Goal: Task Accomplishment & Management: Use online tool/utility

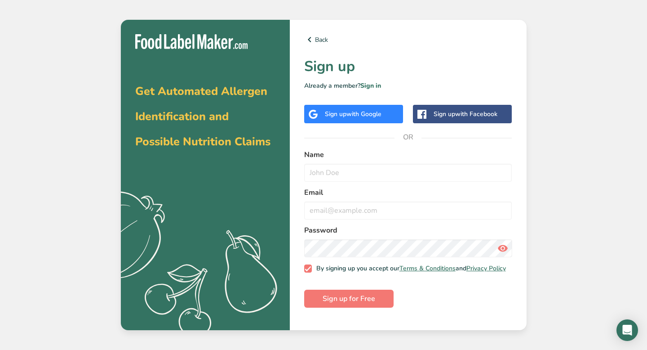
click at [352, 117] on span "with Google" at bounding box center [363, 114] width 35 height 9
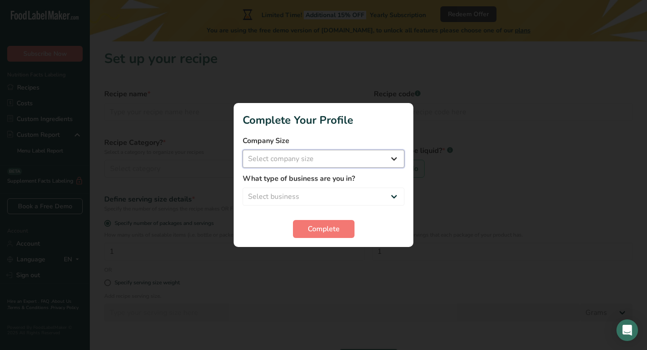
click at [333, 157] on select "Select company size Fewer than 10 Employees 10 to 50 Employees 51 to 500 Employ…" at bounding box center [324, 159] width 162 height 18
select select "2"
click at [315, 187] on select "Select business Packaged Food Manufacturer Restaurant & Cafe Bakery Meal Plans …" at bounding box center [324, 196] width 162 height 18
select select "8"
click at [316, 231] on span "Complete" at bounding box center [324, 228] width 32 height 11
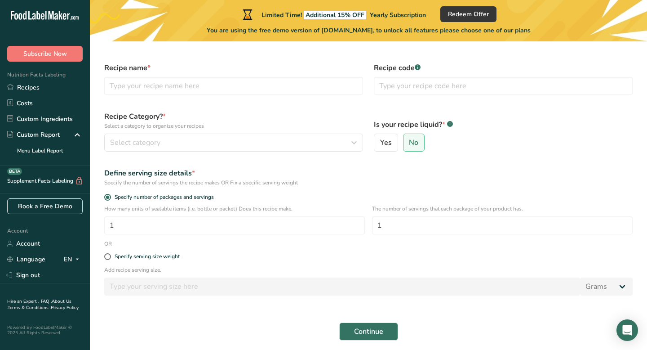
scroll to position [60, 0]
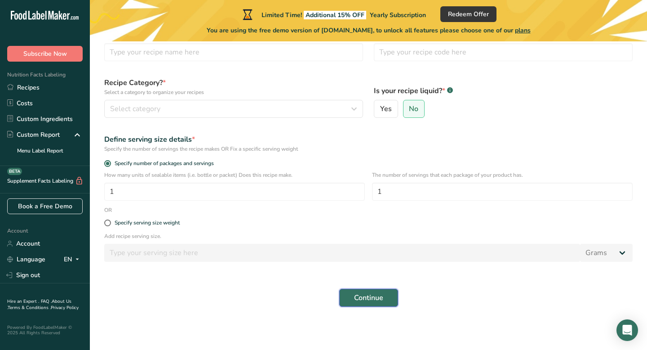
click at [385, 293] on button "Continue" at bounding box center [368, 297] width 59 height 18
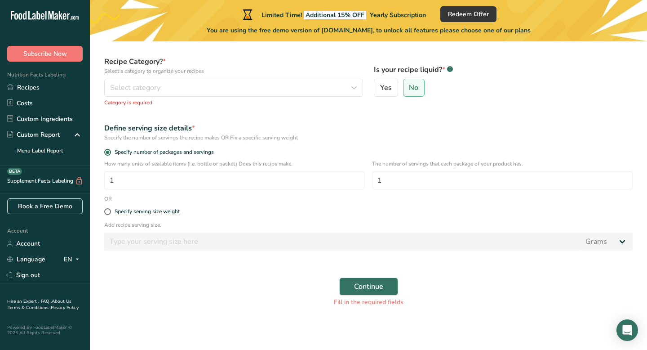
scroll to position [0, 0]
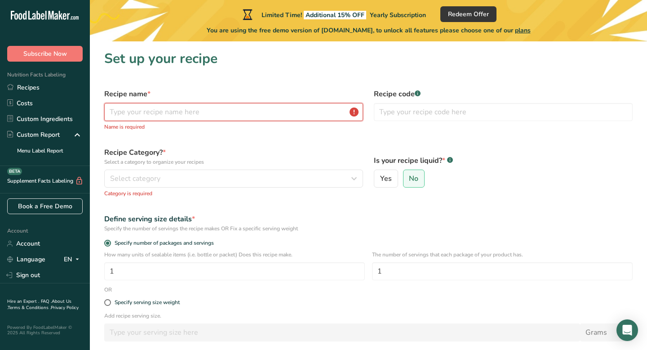
click at [193, 110] on input "text" at bounding box center [233, 112] width 259 height 18
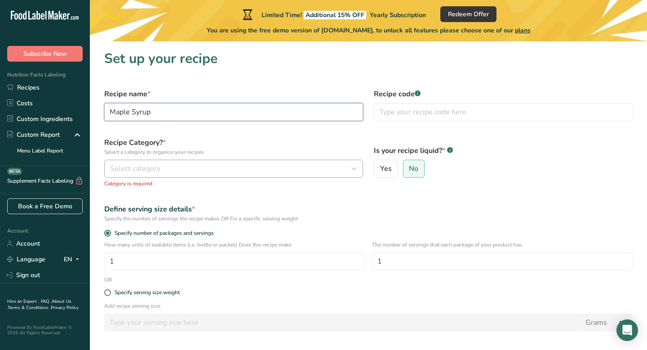
type input "Maple Syrup"
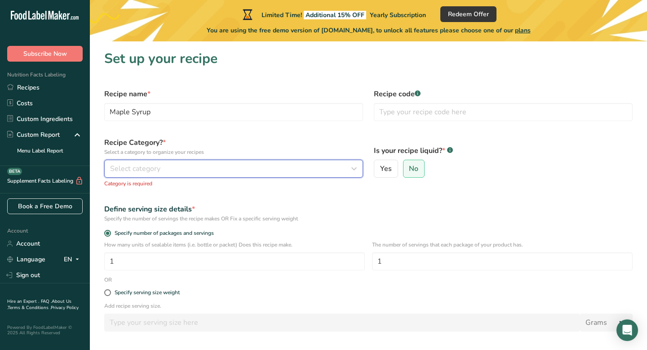
click at [205, 169] on div "Select category" at bounding box center [231, 168] width 242 height 11
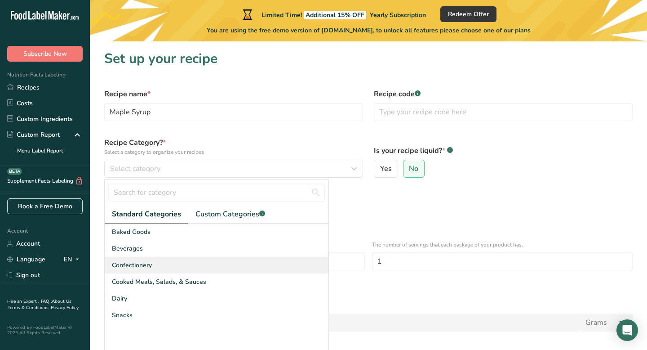
click at [178, 266] on div "Confectionery" at bounding box center [217, 265] width 224 height 17
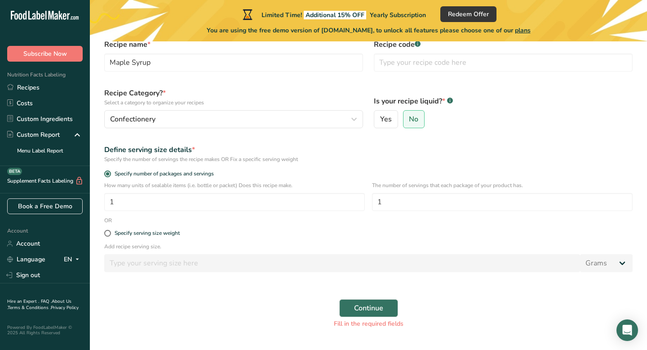
scroll to position [53, 0]
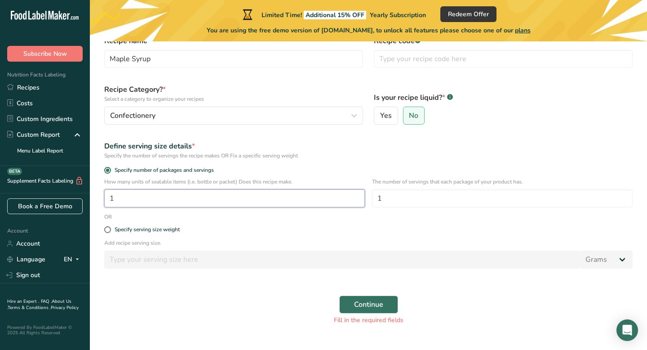
drag, startPoint x: 193, startPoint y: 199, endPoint x: 76, endPoint y: 191, distance: 116.6
click at [76, 191] on div ".a-20{fill:#fff;} Subscribe Now Nutrition Facts Labeling Recipes Costs Custom I…" at bounding box center [323, 157] width 647 height 421
click at [444, 199] on input "1" at bounding box center [502, 198] width 261 height 18
click at [107, 228] on span at bounding box center [107, 229] width 7 height 7
click at [107, 228] on input "Specify serving size weight" at bounding box center [107, 229] width 6 height 6
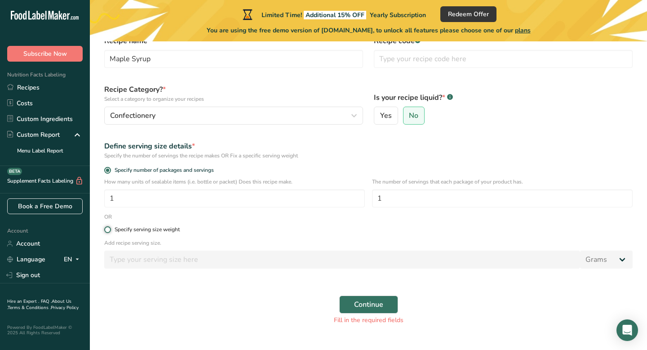
radio input "true"
radio input "false"
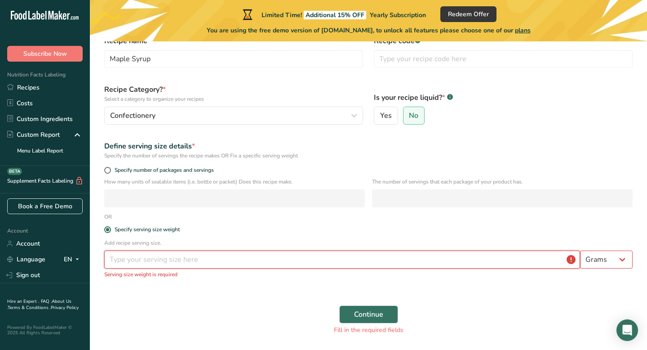
click at [159, 258] on input "number" at bounding box center [342, 259] width 476 height 18
click at [108, 226] on span at bounding box center [107, 229] width 7 height 7
click at [108, 226] on input "Specify serving size weight" at bounding box center [107, 229] width 6 height 6
click at [109, 228] on span at bounding box center [107, 229] width 7 height 7
click at [109, 228] on input "Specify serving size weight" at bounding box center [107, 229] width 6 height 6
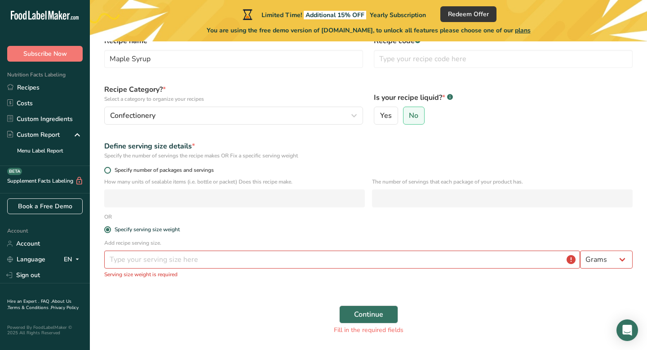
click at [107, 169] on span at bounding box center [107, 170] width 7 height 7
click at [107, 169] on input "Specify number of packages and servings" at bounding box center [107, 170] width 6 height 6
radio input "true"
radio input "false"
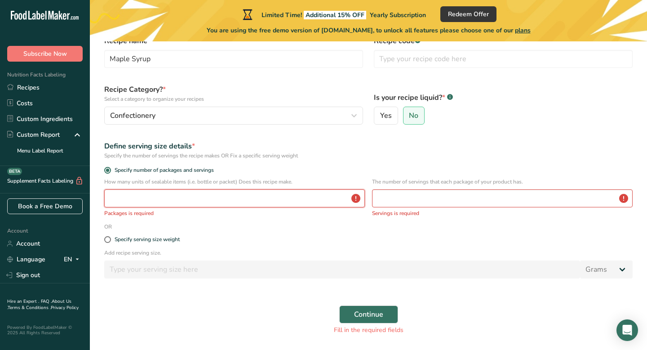
click at [180, 203] on input "number" at bounding box center [234, 198] width 261 height 18
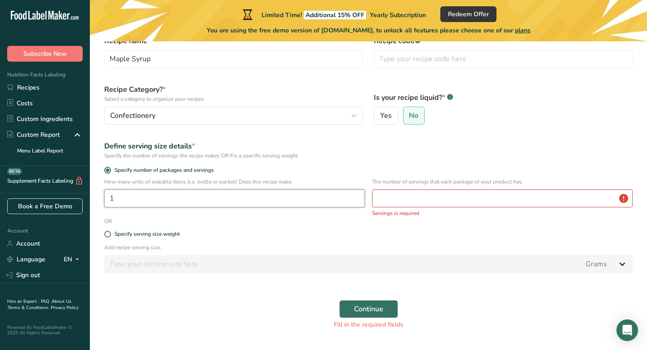
type input "1"
click at [434, 202] on input "number" at bounding box center [502, 198] width 261 height 18
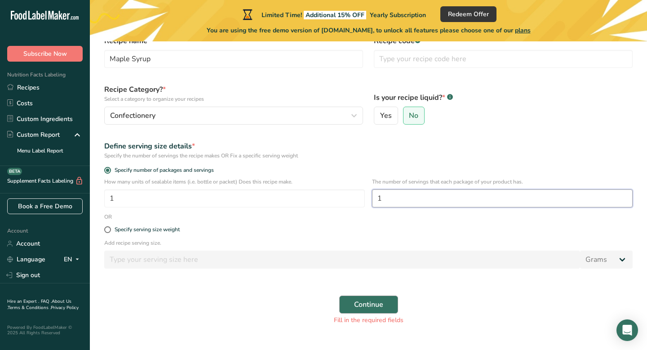
type input "1"
click at [355, 306] on span "Continue" at bounding box center [368, 304] width 29 height 11
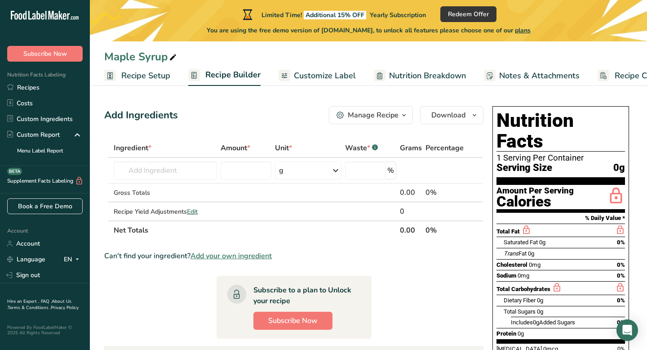
click at [145, 80] on span "Recipe Setup" at bounding box center [145, 76] width 49 height 12
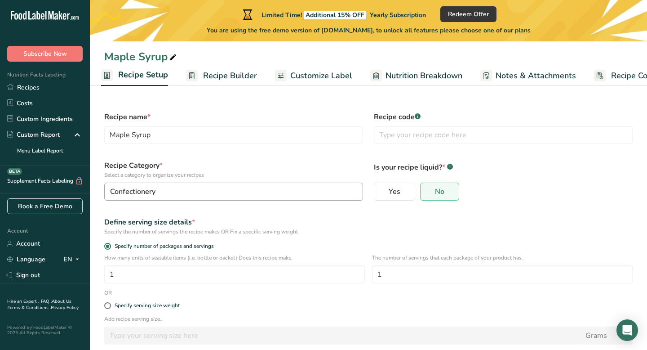
scroll to position [47, 0]
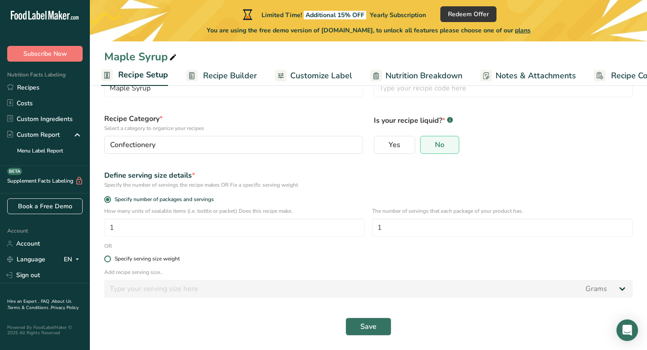
click at [106, 259] on span at bounding box center [107, 258] width 7 height 7
click at [106, 259] on input "Specify serving size weight" at bounding box center [107, 259] width 6 height 6
radio input "true"
radio input "false"
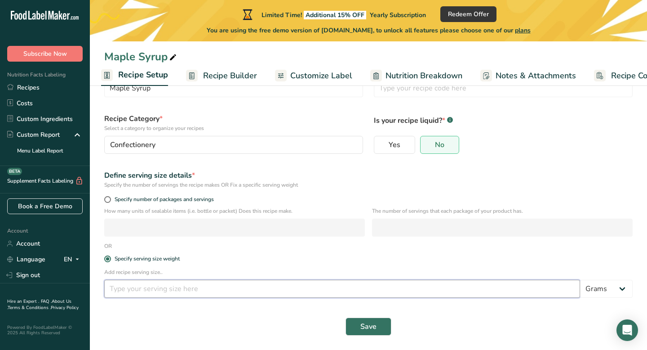
click at [149, 288] on input "number" at bounding box center [342, 289] width 476 height 18
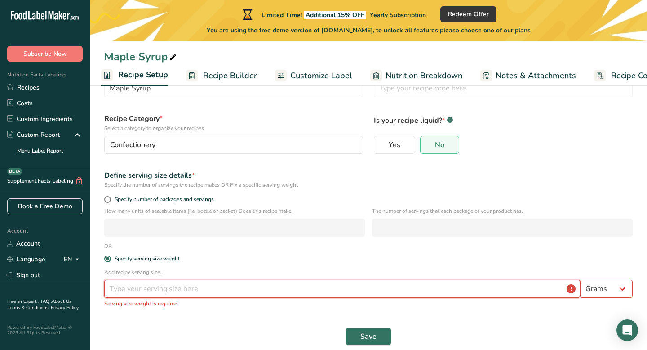
click at [146, 280] on input "number" at bounding box center [342, 289] width 476 height 18
click at [616, 288] on select "Grams kg mg mcg lb oz l mL fl oz tbsp tsp cup qt gallon" at bounding box center [606, 289] width 53 height 18
select select "21"
select select "22"
click at [180, 286] on input "number" at bounding box center [342, 289] width 476 height 18
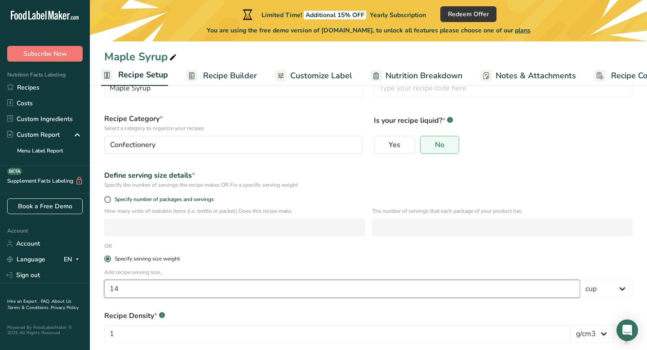
type input "1"
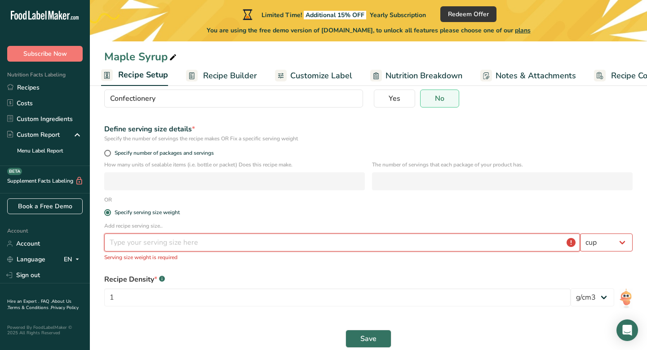
scroll to position [94, 0]
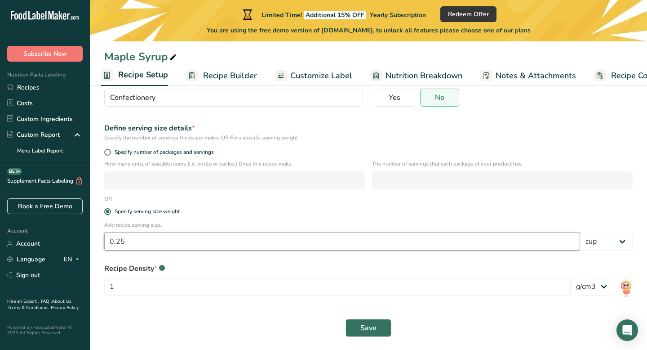
type input "0.25"
click at [471, 217] on div "Specify serving size weight" at bounding box center [368, 212] width 539 height 18
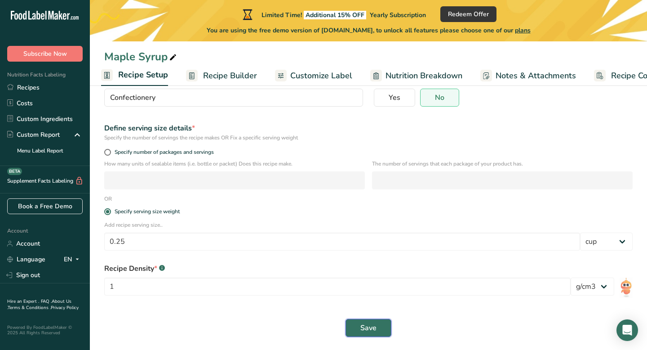
click at [367, 323] on span "Save" at bounding box center [368, 327] width 16 height 11
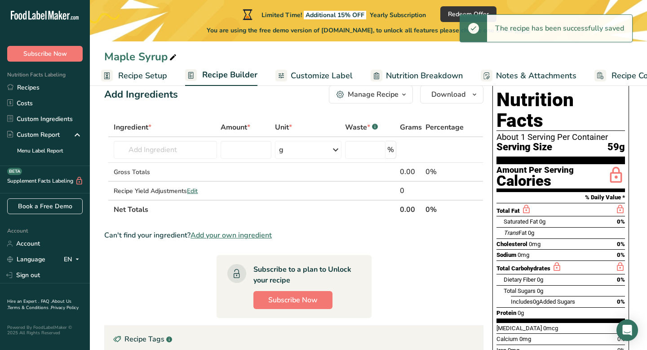
scroll to position [20, 0]
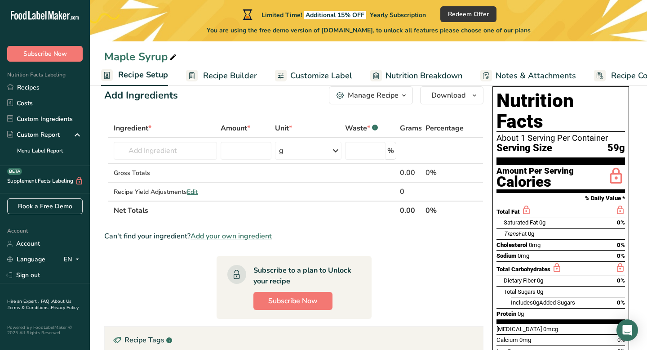
select select "21"
select select "22"
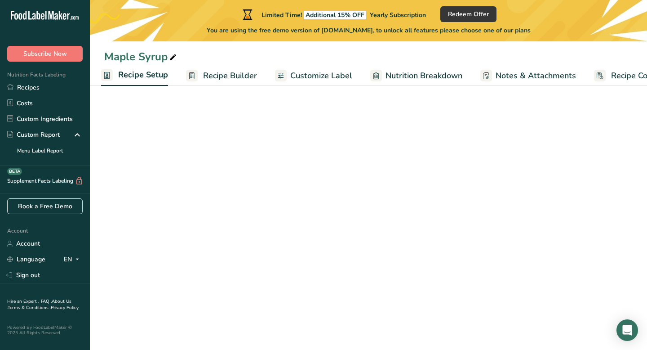
scroll to position [94, 0]
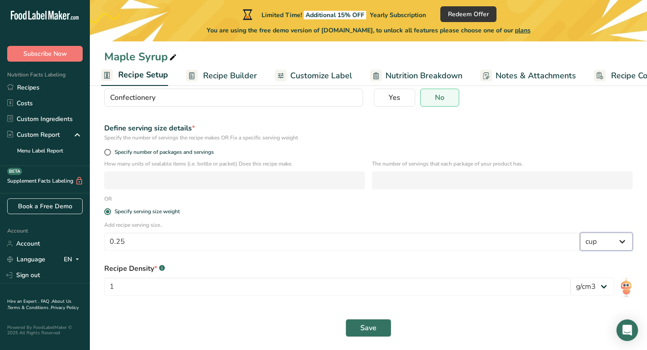
click at [611, 248] on select "Grams kg mg mcg lb oz l mL fl oz tbsp tsp cup qt gallon" at bounding box center [606, 241] width 53 height 18
click at [612, 248] on select "Grams kg mg mcg lb oz l mL fl oz tbsp tsp cup qt gallon" at bounding box center [606, 241] width 53 height 18
select select "17"
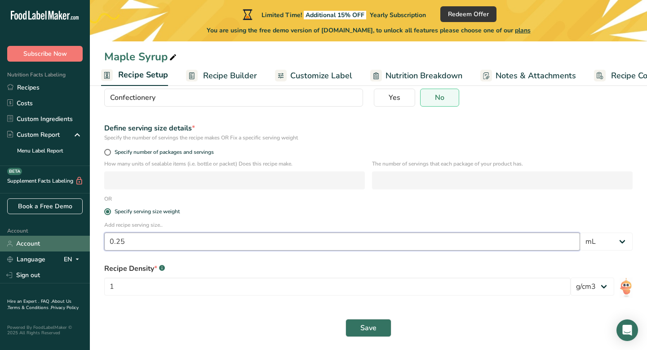
drag, startPoint x: 139, startPoint y: 242, endPoint x: 63, endPoint y: 240, distance: 76.4
click at [63, 240] on div ".a-20{fill:#fff;} Subscribe Now Nutrition Facts Labeling Recipes Costs Custom I…" at bounding box center [323, 128] width 647 height 445
type input "60"
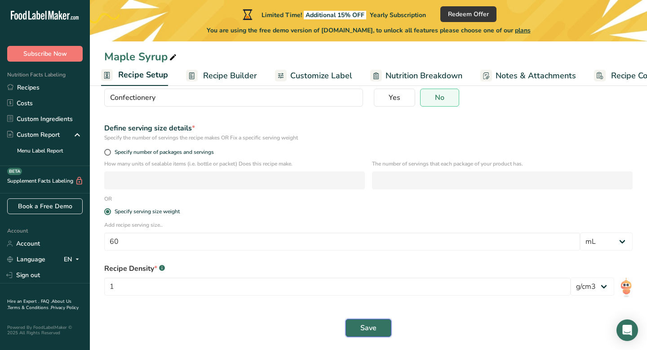
click at [371, 327] on span "Save" at bounding box center [368, 327] width 16 height 11
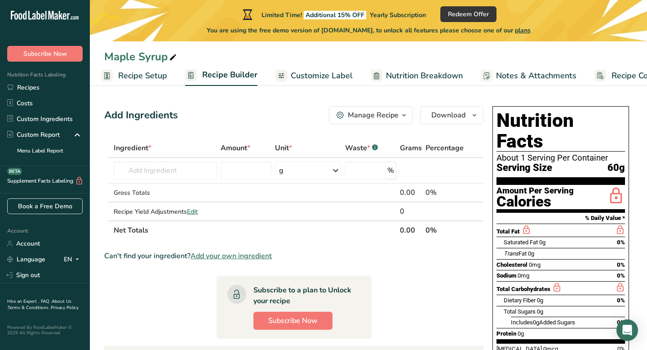
click at [523, 224] on icon at bounding box center [526, 229] width 10 height 11
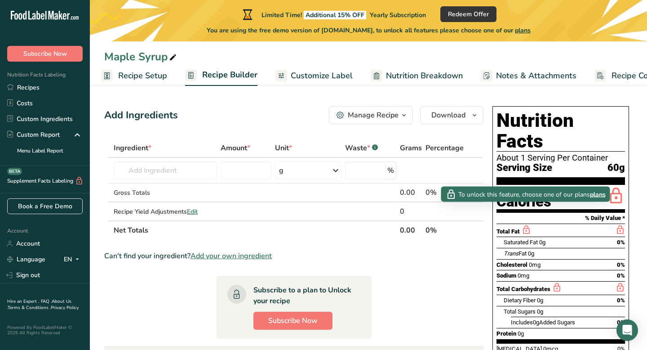
click at [527, 224] on icon at bounding box center [526, 229] width 10 height 11
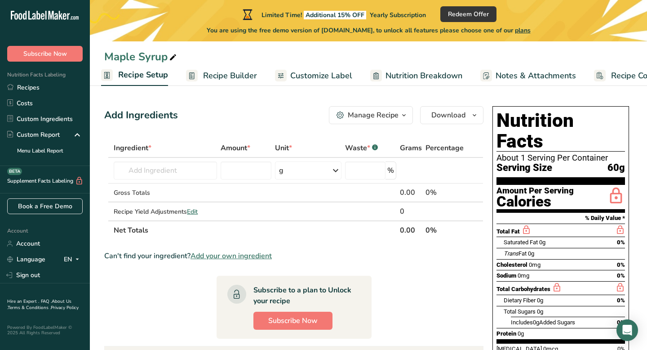
select select "17"
select select "22"
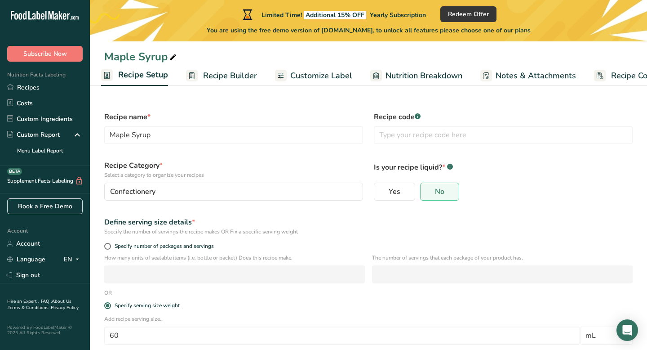
scroll to position [94, 0]
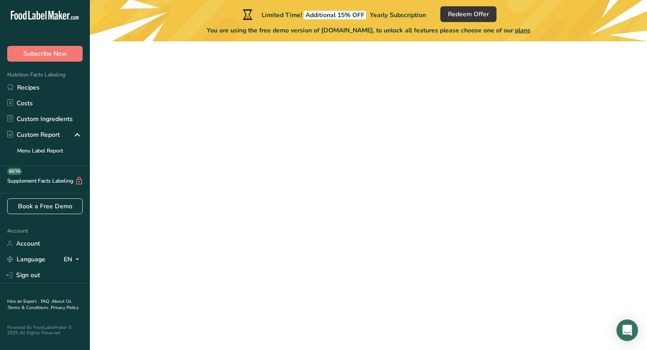
scroll to position [53, 0]
